Goal: Task Accomplishment & Management: Manage account settings

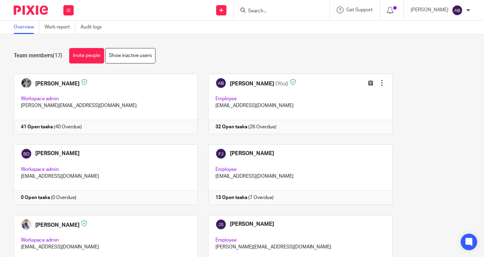
click at [280, 10] on input "Search" at bounding box center [278, 11] width 62 height 6
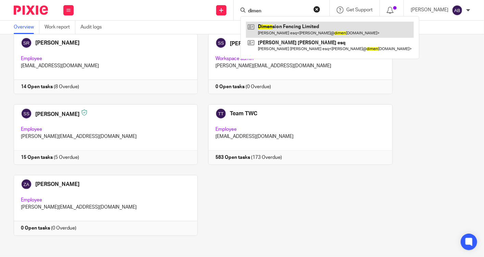
type input "dimen"
click at [279, 25] on link at bounding box center [330, 30] width 168 height 16
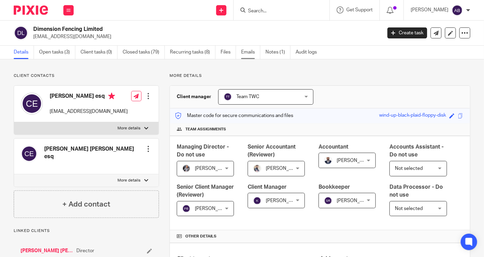
click at [245, 52] on link "Emails" at bounding box center [250, 52] width 19 height 13
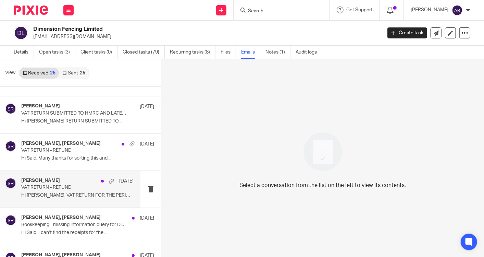
scroll to position [228, 0]
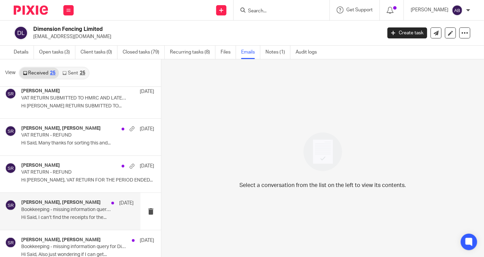
click at [62, 219] on div "Said Rahim, Charlie Lloyd 23 May Bookkeeping - missing information query for Di…" at bounding box center [77, 210] width 112 height 23
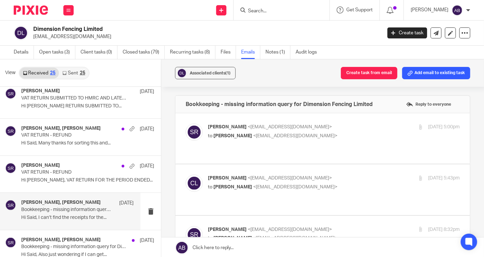
scroll to position [0, 0]
click at [328, 131] on div "Said Rahim <said@togetherwecount.co.uk> to Charlie Lloyd <charlie@dimensionfenc…" at bounding box center [292, 131] width 168 height 16
checkbox input "true"
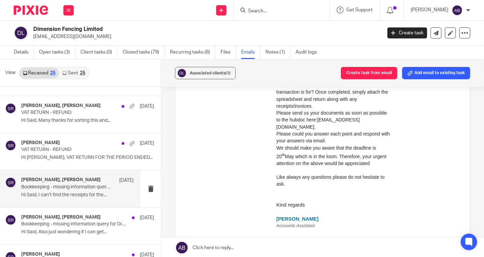
scroll to position [266, 0]
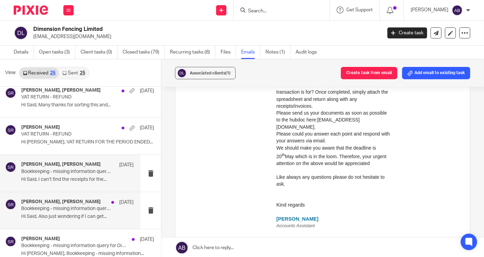
click at [71, 216] on p "Hi Said, Also just wondering if I can get..." at bounding box center [77, 216] width 112 height 6
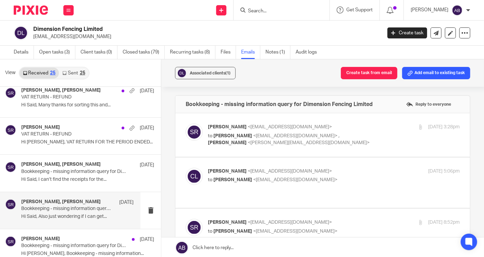
scroll to position [0, 0]
click at [333, 145] on p "to Charlie Lloyd <charlie@dimensionfencing.co.uk> , Kim Faulkner <kim@togetherw…" at bounding box center [292, 139] width 168 height 14
checkbox input "true"
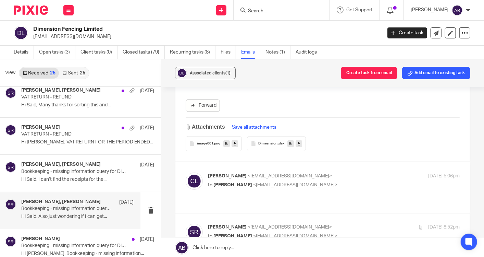
scroll to position [304, 0]
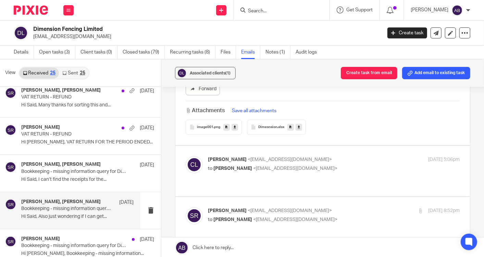
click at [333, 162] on p "Charlie Lloyd <charlie@dimensionfencing.co.uk>" at bounding box center [292, 159] width 168 height 7
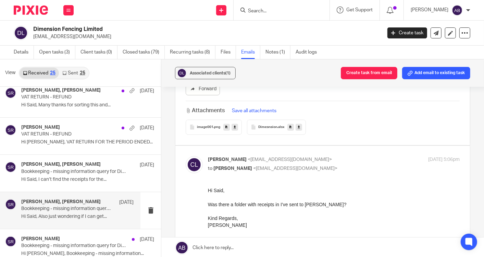
scroll to position [0, 0]
click at [333, 162] on p "Charlie Lloyd <charlie@dimensionfencing.co.uk>" at bounding box center [292, 159] width 168 height 7
checkbox input "false"
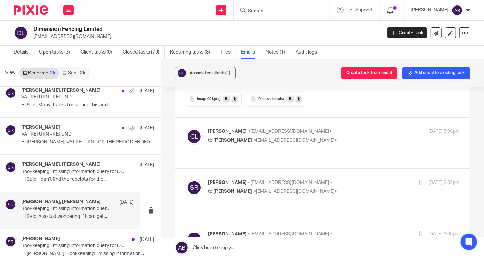
scroll to position [343, 0]
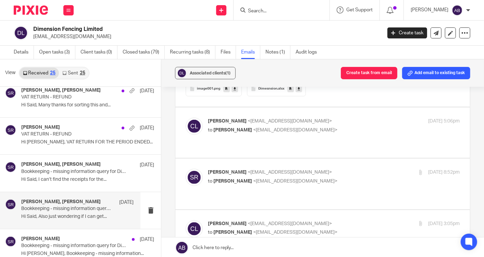
click at [336, 169] on p "Said Rahim <said@togetherwecount.co.uk>" at bounding box center [292, 172] width 168 height 7
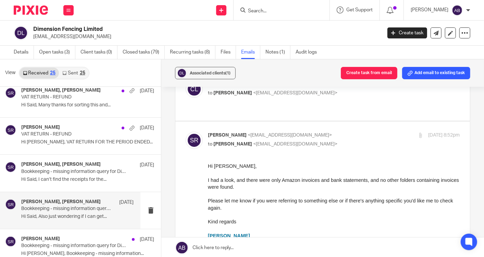
scroll to position [381, 0]
click at [341, 139] on p "to Charlie Lloyd <charlie@dimensionfencing.co.uk>" at bounding box center [292, 142] width 168 height 7
checkbox input "false"
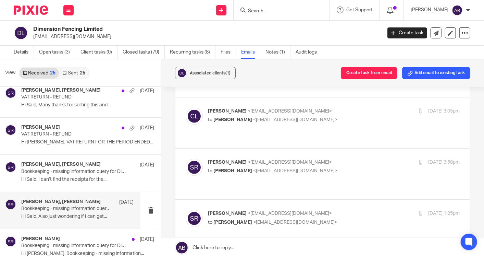
scroll to position [457, 0]
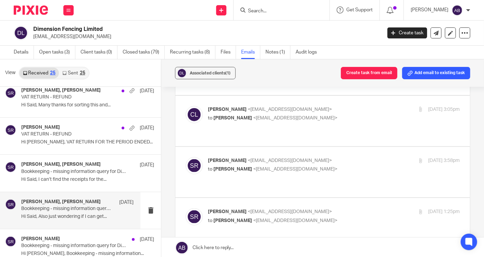
click at [343, 106] on p "Charlie Lloyd <charlie@dimensionfencing.co.uk>" at bounding box center [292, 109] width 168 height 7
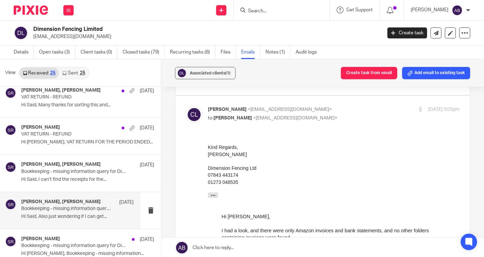
scroll to position [0, 0]
click at [339, 114] on p "to Said Rahim <said@togetherwecount.co.uk>" at bounding box center [292, 117] width 168 height 7
checkbox input "false"
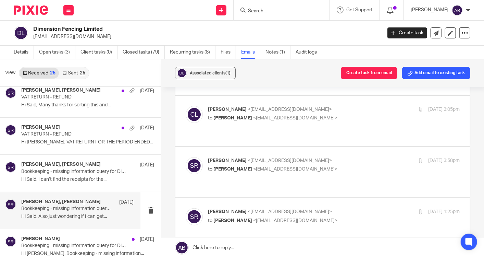
click at [343, 157] on p "Said Rahim <said@togetherwecount.co.uk>" at bounding box center [292, 160] width 168 height 7
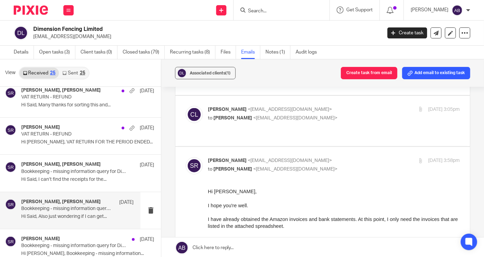
click at [343, 157] on p "Said Rahim <said@togetherwecount.co.uk>" at bounding box center [292, 160] width 168 height 7
checkbox input "false"
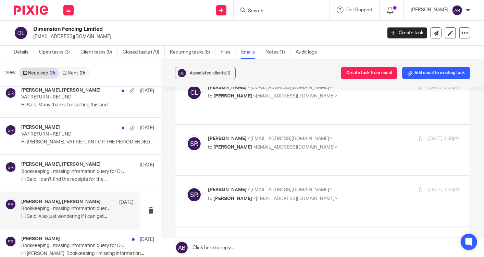
scroll to position [495, 0]
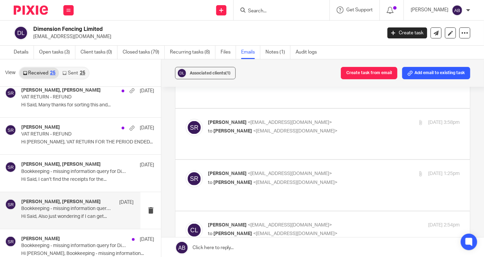
click at [344, 170] on p "Said Rahim <said@togetherwecount.co.uk>" at bounding box center [292, 173] width 168 height 7
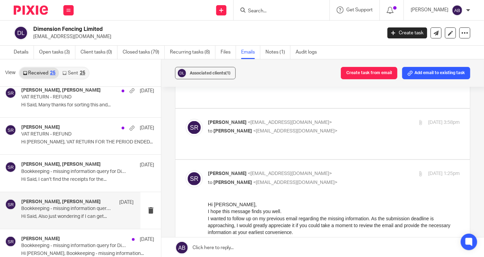
scroll to position [0, 0]
click at [344, 170] on p "Said Rahim <said@togetherwecount.co.uk>" at bounding box center [292, 173] width 168 height 7
checkbox input "false"
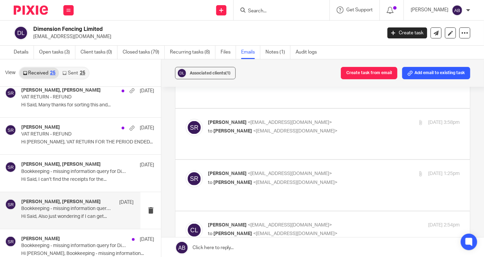
scroll to position [533, 0]
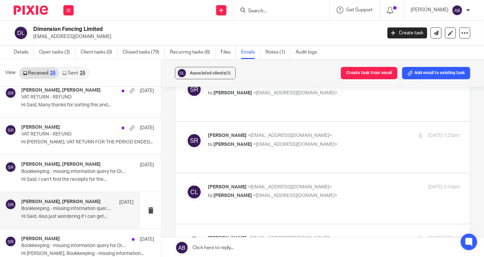
click at [344, 173] on label at bounding box center [322, 198] width 295 height 50
click at [186, 183] on input "checkbox" at bounding box center [185, 183] width 0 height 0
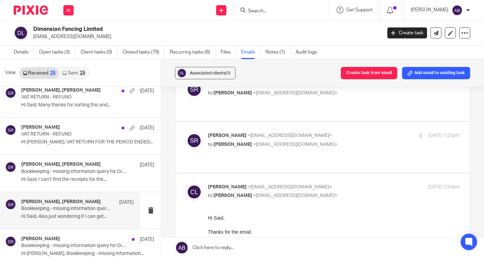
checkbox input "false"
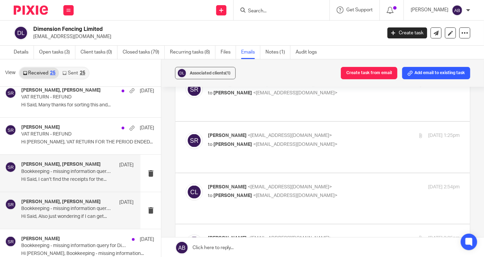
scroll to position [304, 0]
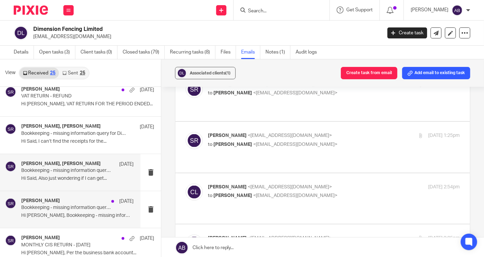
click at [70, 203] on div "Said Rahim 16 May" at bounding box center [77, 201] width 112 height 7
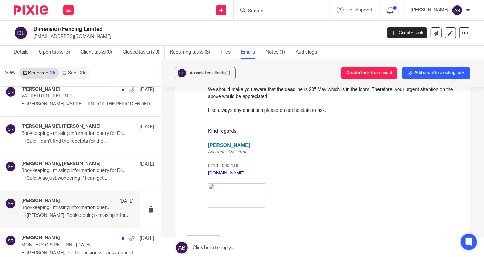
scroll to position [266, 0]
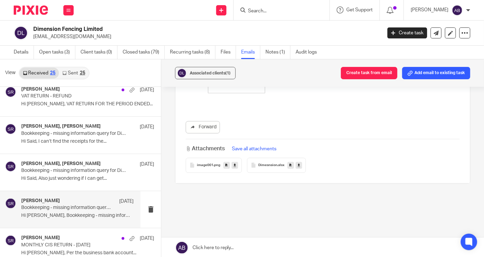
click at [269, 165] on span "Dimesnsion" at bounding box center [267, 165] width 19 height 4
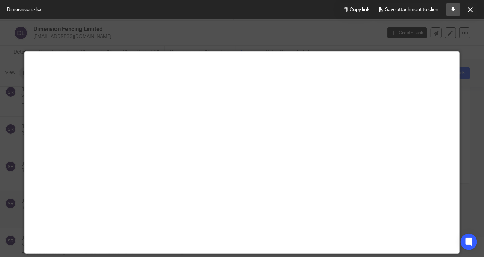
click at [453, 11] on icon at bounding box center [453, 9] width 5 height 5
click at [469, 13] on button at bounding box center [471, 10] width 14 height 14
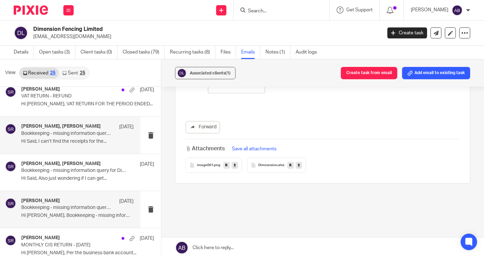
click at [64, 140] on p "Hi Said, I can’t find the receipts for the..." at bounding box center [77, 141] width 112 height 6
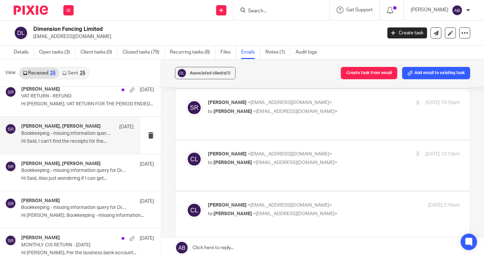
scroll to position [228, 0]
click at [338, 202] on p "Charlie Lloyd <charlie@dimensionfencing.co.uk>" at bounding box center [292, 205] width 168 height 7
checkbox input "true"
click at [338, 151] on p "Charlie Lloyd <charlie@dimensionfencing.co.uk>" at bounding box center [292, 154] width 168 height 7
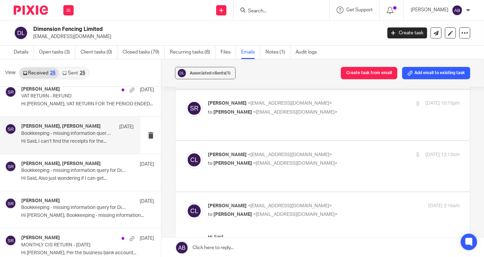
checkbox input "true"
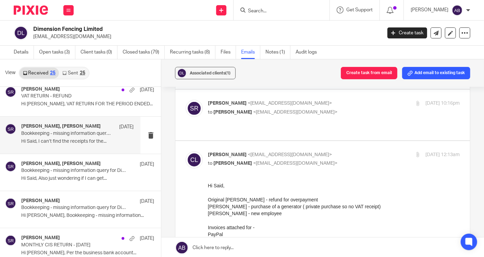
scroll to position [114, 0]
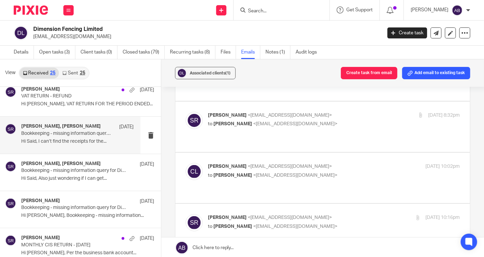
click at [353, 214] on p "Said Rahim <said@togetherwecount.co.uk>" at bounding box center [292, 217] width 168 height 7
checkbox input "true"
click at [345, 172] on p "to Said Rahim <said@togetherwecount.co.uk>" at bounding box center [292, 175] width 168 height 7
checkbox input "true"
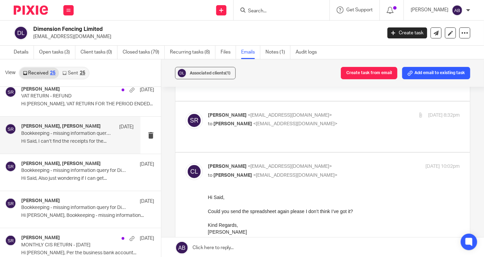
scroll to position [0, 0]
click at [347, 120] on p "to Charlie Lloyd <charlie@dimensionfencing.co.uk>" at bounding box center [292, 123] width 168 height 7
checkbox input "true"
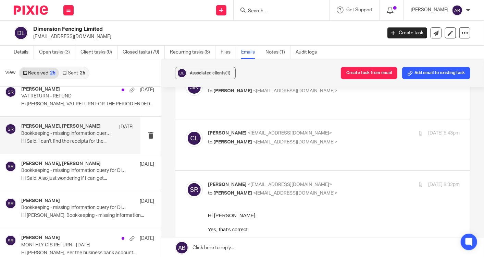
scroll to position [38, 0]
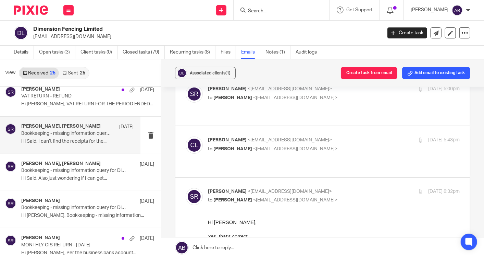
click at [336, 136] on p "Charlie Lloyd <charlie@dimensionfencing.co.uk>" at bounding box center [292, 139] width 168 height 7
checkbox input "true"
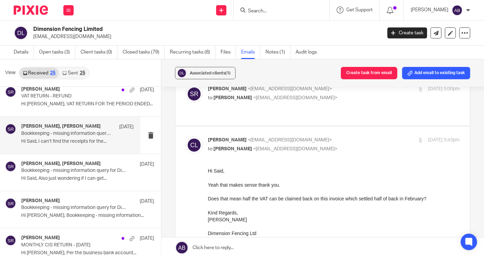
scroll to position [0, 0]
click at [334, 98] on p "to Charlie Lloyd <charlie@dimensionfencing.co.uk>" at bounding box center [292, 97] width 168 height 7
checkbox input "true"
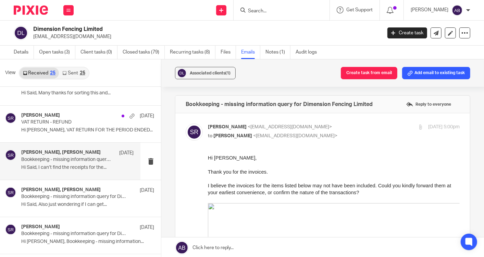
scroll to position [266, 0]
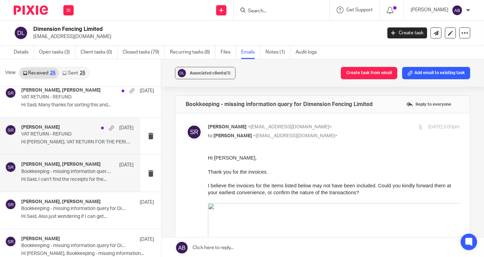
click at [81, 141] on p "Hi Charlie, VAT RETURN FOR THE PERIOD ENDED..." at bounding box center [77, 142] width 112 height 6
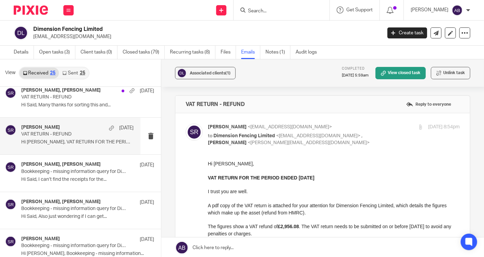
scroll to position [0, 0]
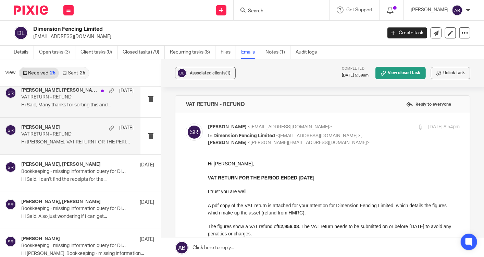
click at [55, 108] on div "Charlie Lloyd, Said Rahim 23 May VAT RETURN - REFUND Hi Said, Many thanks for s…" at bounding box center [77, 98] width 112 height 23
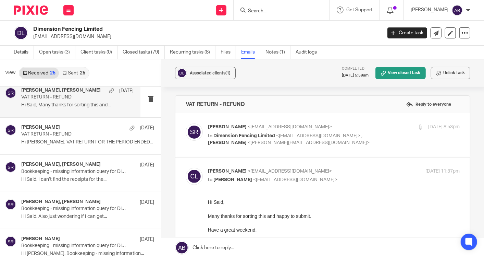
click at [346, 143] on p "to Dimension Fencing Limited <charlie@dimensionfencing.co.uk> , Kim Faulkner <k…" at bounding box center [292, 139] width 168 height 14
checkbox input "true"
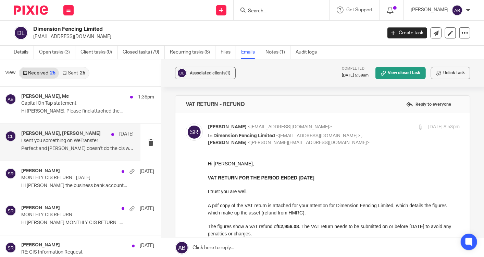
click at [61, 142] on p "I sent you something on WeTransfer" at bounding box center [66, 141] width 90 height 6
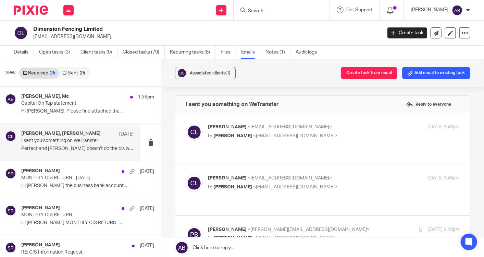
click at [79, 68] on link "Sent 25" at bounding box center [73, 73] width 29 height 11
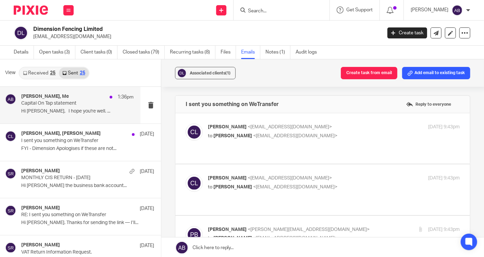
click at [70, 114] on p "Hi Charlie, I hope you're well. ..." at bounding box center [77, 111] width 112 height 6
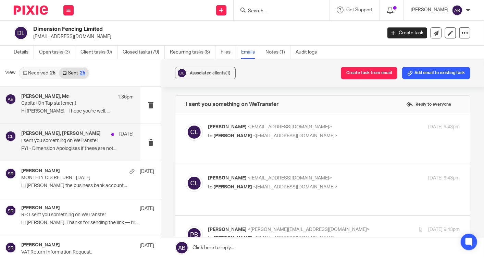
click at [70, 146] on p "FYI - Dimension Apologises if these are not..." at bounding box center [77, 149] width 112 height 6
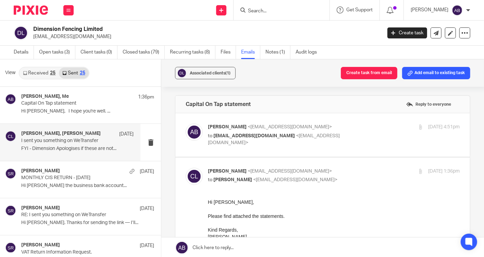
click at [68, 135] on h4 "Penny Brown, Charlie Lloyd" at bounding box center [60, 134] width 79 height 6
click at [65, 148] on p "FYI - Dimension Apologises if these are not..." at bounding box center [77, 149] width 112 height 6
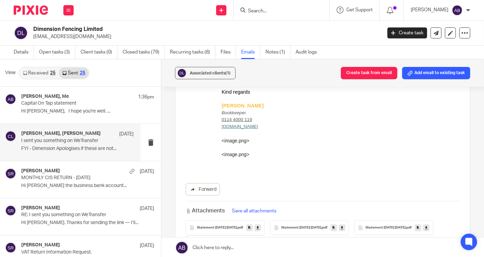
scroll to position [395, 0]
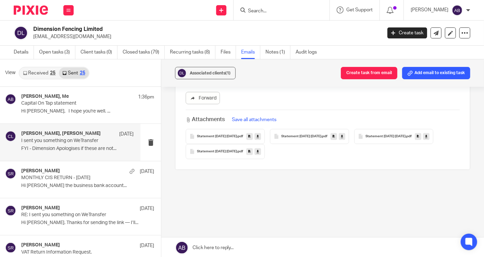
click at [84, 145] on div "Penny Brown, Charlie Lloyd 20 Aug I sent you something on WeTransfer FYI - Dime…" at bounding box center [77, 142] width 112 height 23
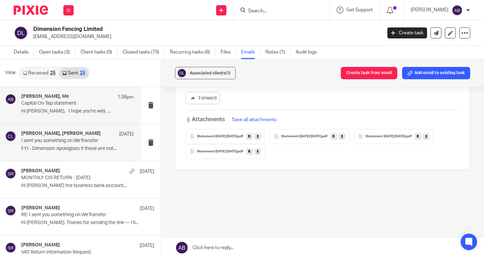
click at [70, 105] on p "Capital On Tap statement" at bounding box center [66, 103] width 90 height 6
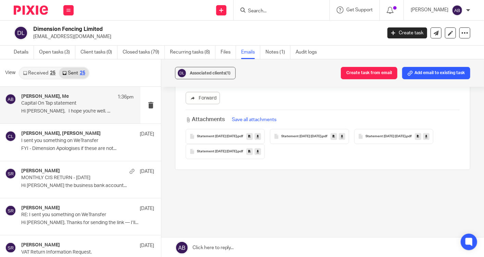
scroll to position [0, 0]
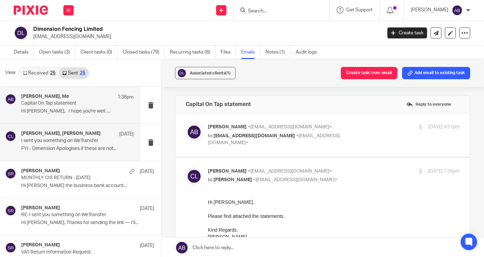
click at [44, 143] on p "I sent you something on WeTransfer" at bounding box center [66, 141] width 90 height 6
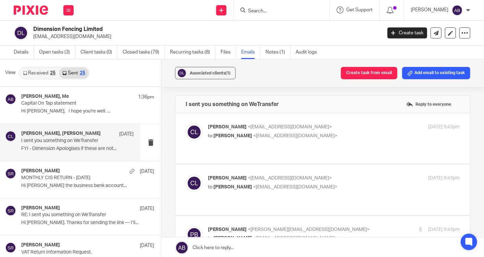
click at [356, 128] on p "Charlie Lloyd <charlie@dimensionfencing.co.uk>" at bounding box center [292, 126] width 168 height 7
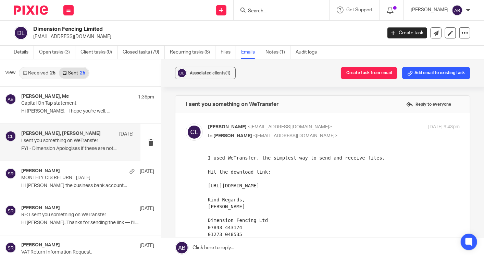
click at [356, 128] on p "Charlie Lloyd <charlie@dimensionfencing.co.uk>" at bounding box center [292, 126] width 168 height 7
checkbox input "false"
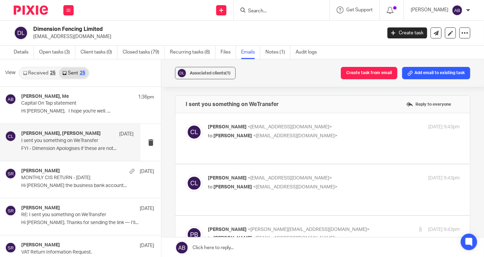
click at [350, 174] on p "Charlie Lloyd <charlie@dimensionfencing.co.uk>" at bounding box center [292, 177] width 168 height 7
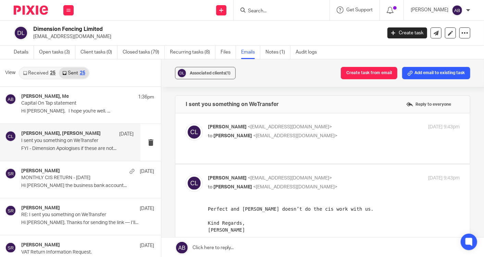
click at [350, 174] on p "Charlie Lloyd <charlie@dimensionfencing.co.uk>" at bounding box center [292, 177] width 168 height 7
checkbox input "false"
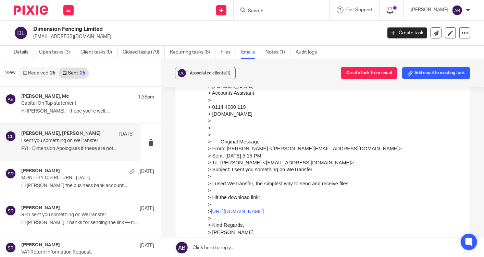
scroll to position [495, 0]
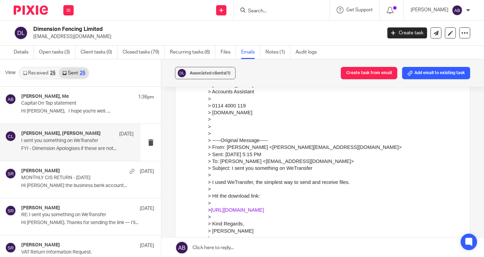
click at [241, 207] on link "https://we.tl/t-V9qJfZPxZ0" at bounding box center [237, 209] width 53 height 5
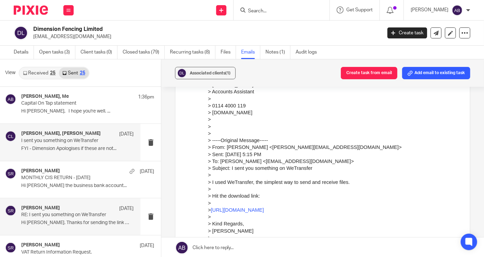
click at [69, 213] on p "RE: I sent you something on WeTransfer" at bounding box center [66, 215] width 90 height 6
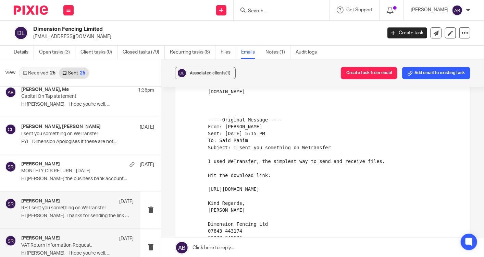
scroll to position [0, 0]
